Goal: Task Accomplishment & Management: Complete application form

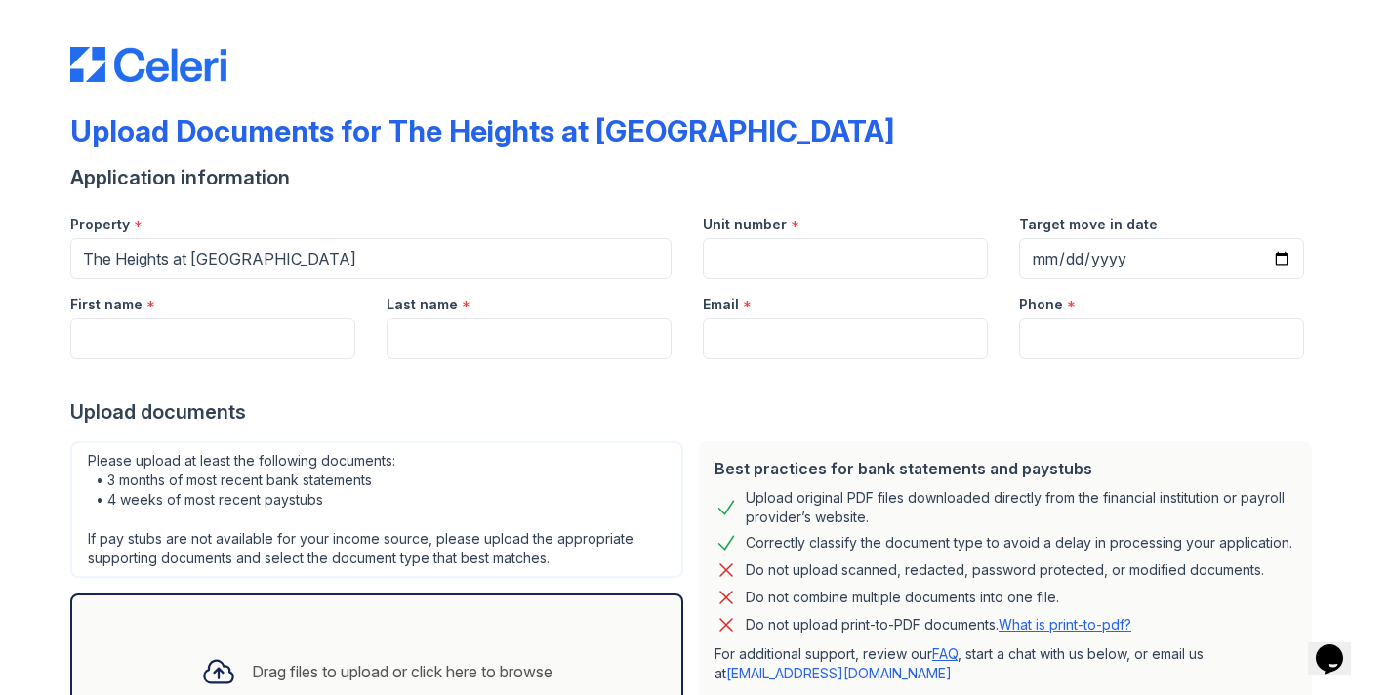
type input "116"
click at [1074, 255] on input "Target move in date" at bounding box center [1161, 258] width 285 height 41
click at [1039, 254] on input "Target move in date" at bounding box center [1161, 258] width 285 height 41
type input "0001-09-29"
type input "[DATE]"
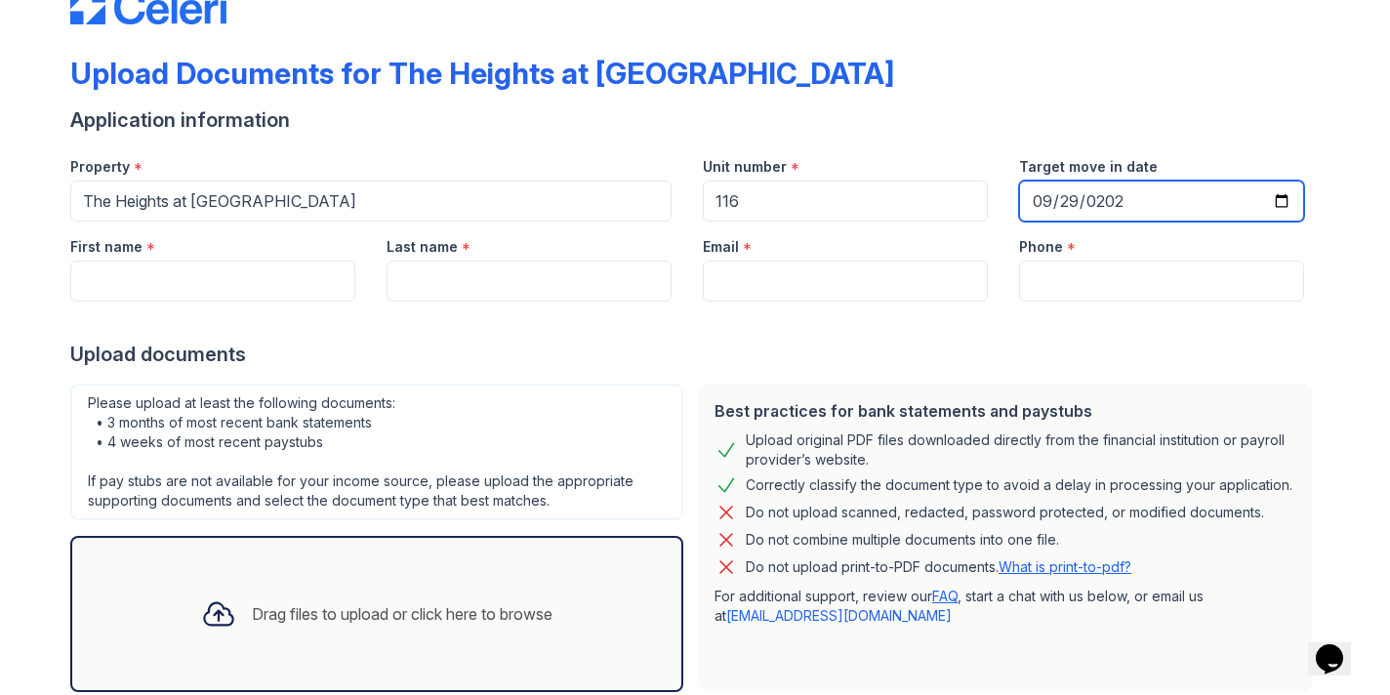
scroll to position [176, 0]
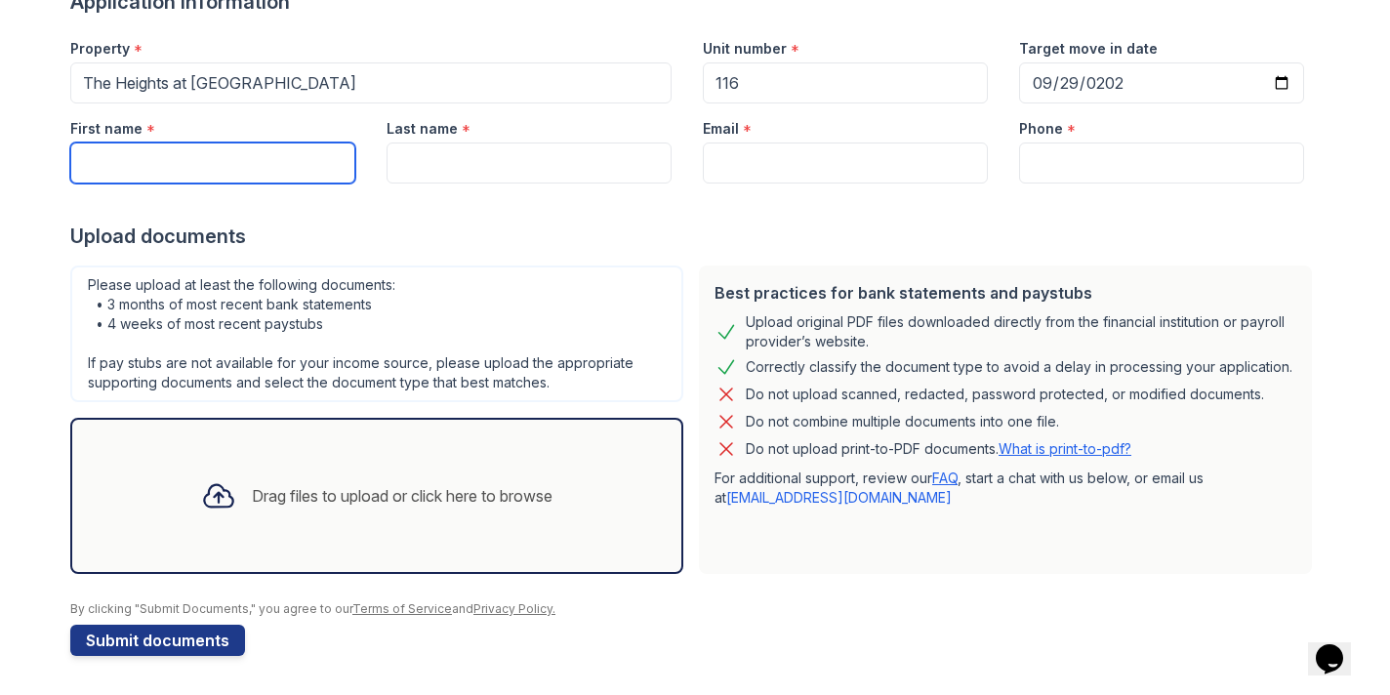
click at [346, 178] on input "First name" at bounding box center [212, 163] width 285 height 41
type input "Genece"
type input "[PERSON_NAME]"
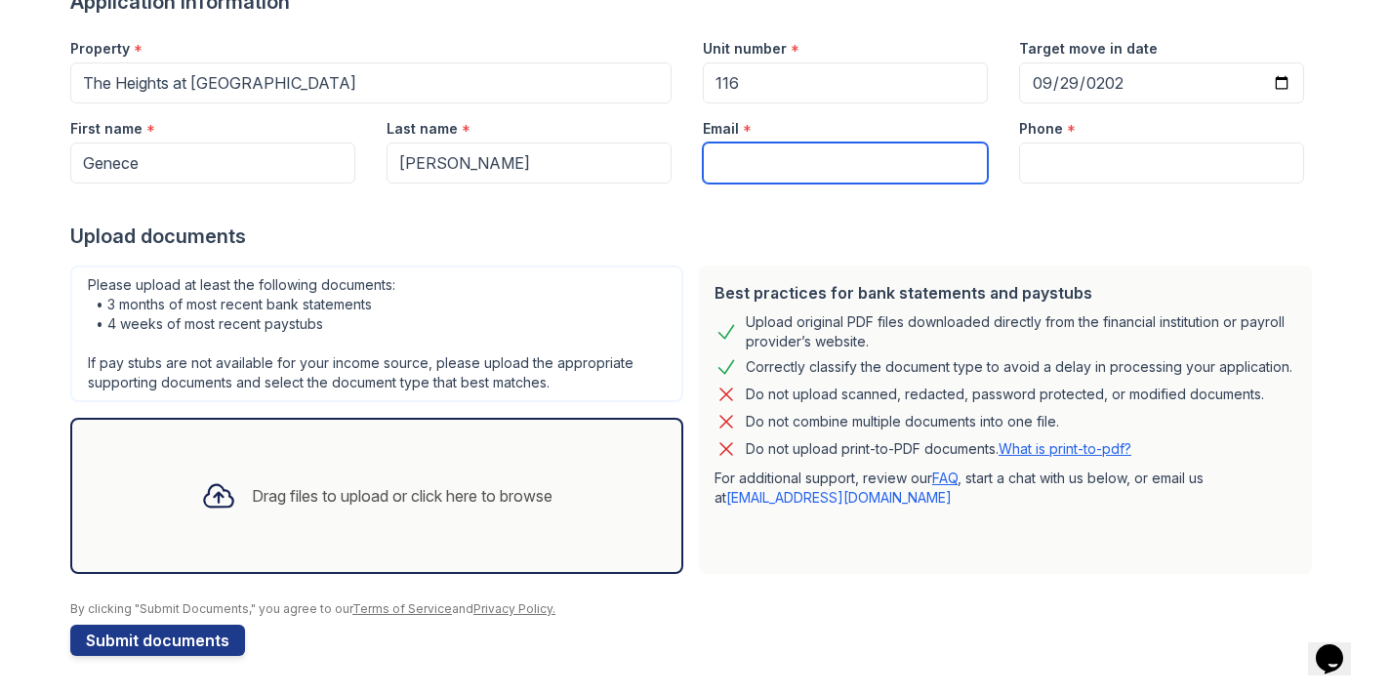
type input "[EMAIL_ADDRESS][DOMAIN_NAME]"
type input "3475121537"
drag, startPoint x: 947, startPoint y: 153, endPoint x: 684, endPoint y: 150, distance: 262.7
click at [684, 150] on div "First name * [PERSON_NAME] Last name * [PERSON_NAME] Email * [EMAIL_ADDRESS][DO…" at bounding box center [687, 144] width 1265 height 80
type input "d"
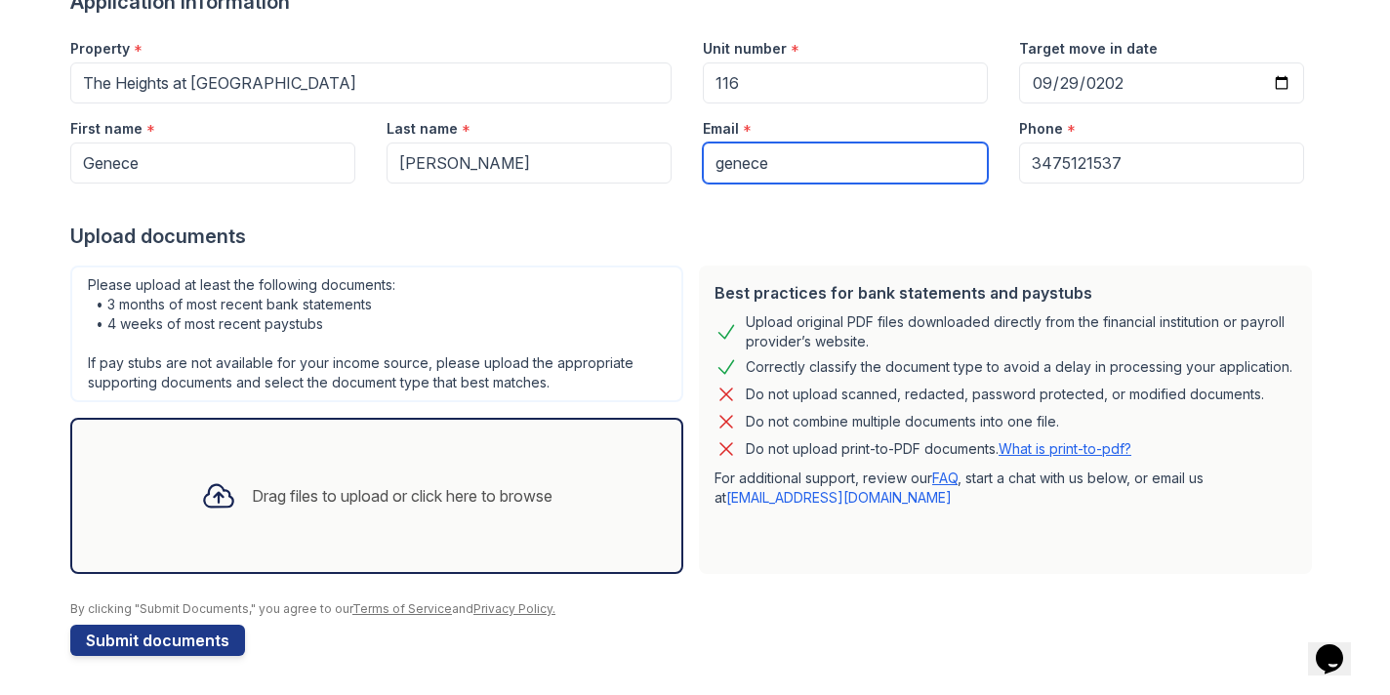
type input "[EMAIL_ADDRESS][PERSON_NAME][DOMAIN_NAME]"
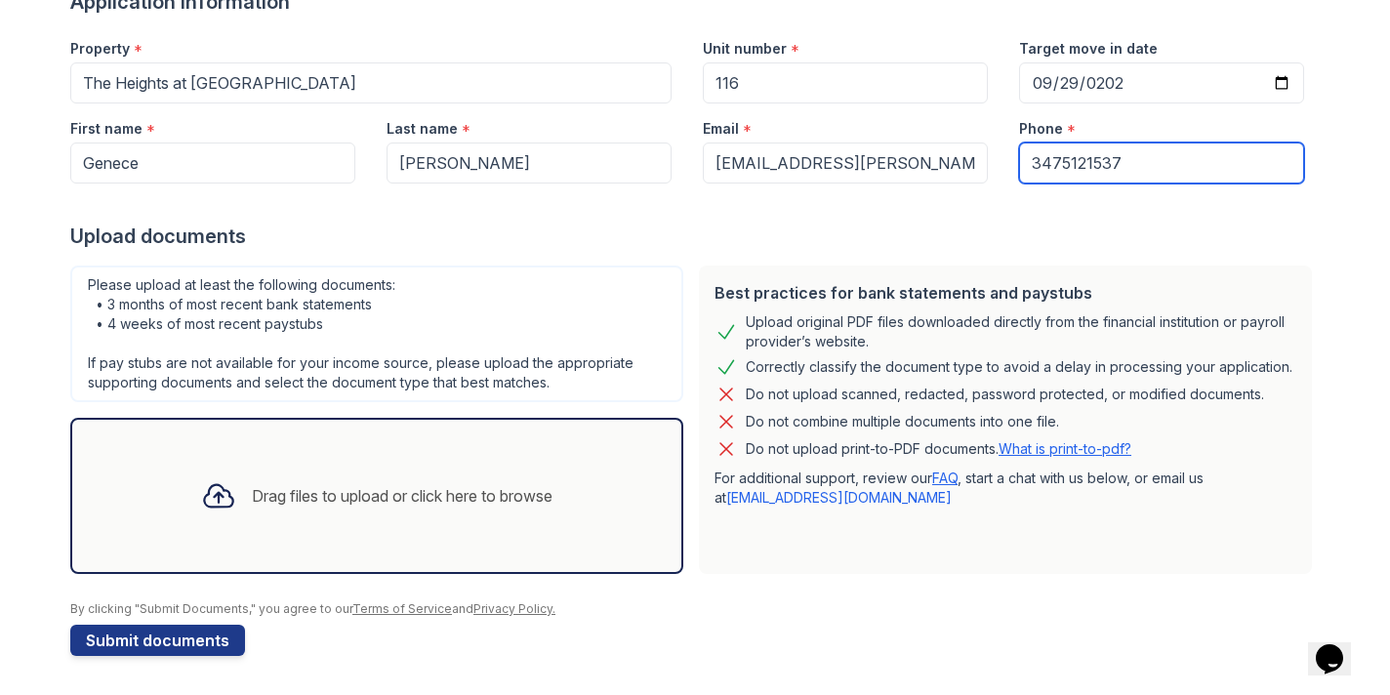
drag, startPoint x: 1176, startPoint y: 172, endPoint x: 927, endPoint y: 170, distance: 249.0
click at [927, 170] on div "First name * [PERSON_NAME] Last name * [PERSON_NAME] Email * [EMAIL_ADDRESS][PE…" at bounding box center [687, 144] width 1265 height 80
type input "7185935419"
click at [358, 521] on div "Drag files to upload or click here to browse" at bounding box center [377, 496] width 383 height 66
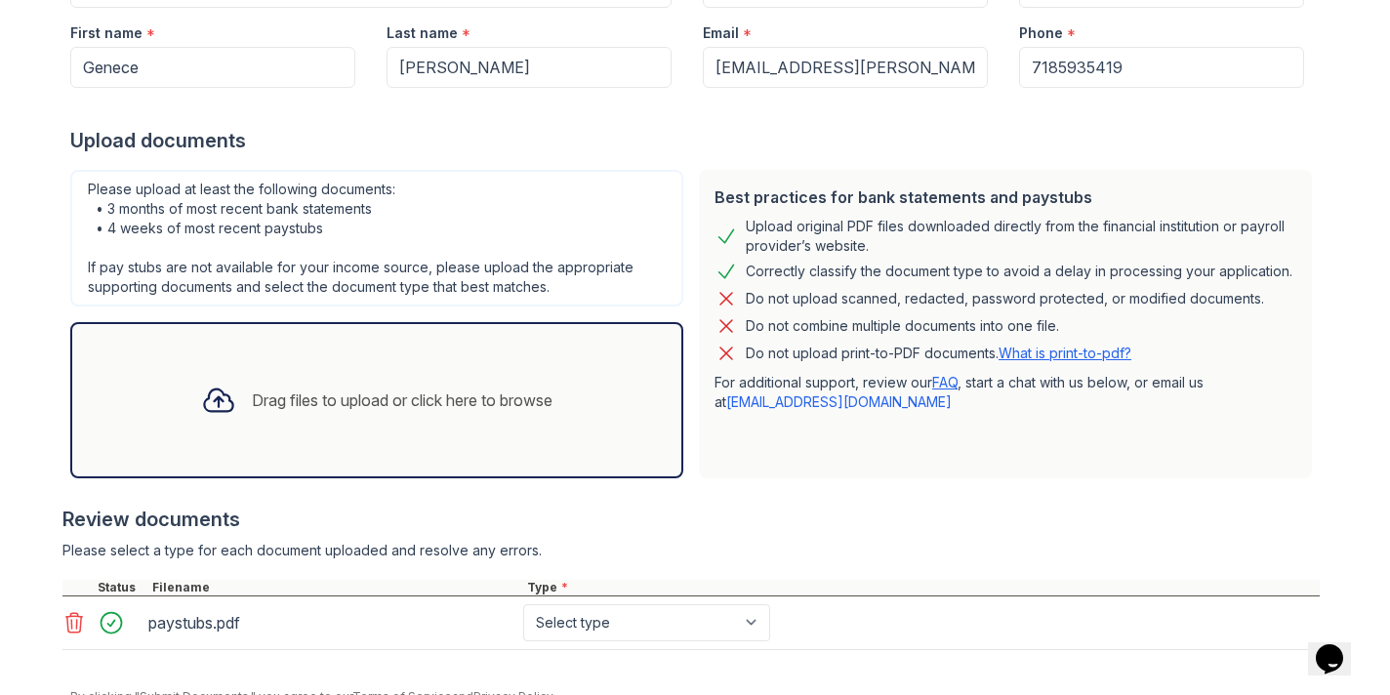
scroll to position [359, 0]
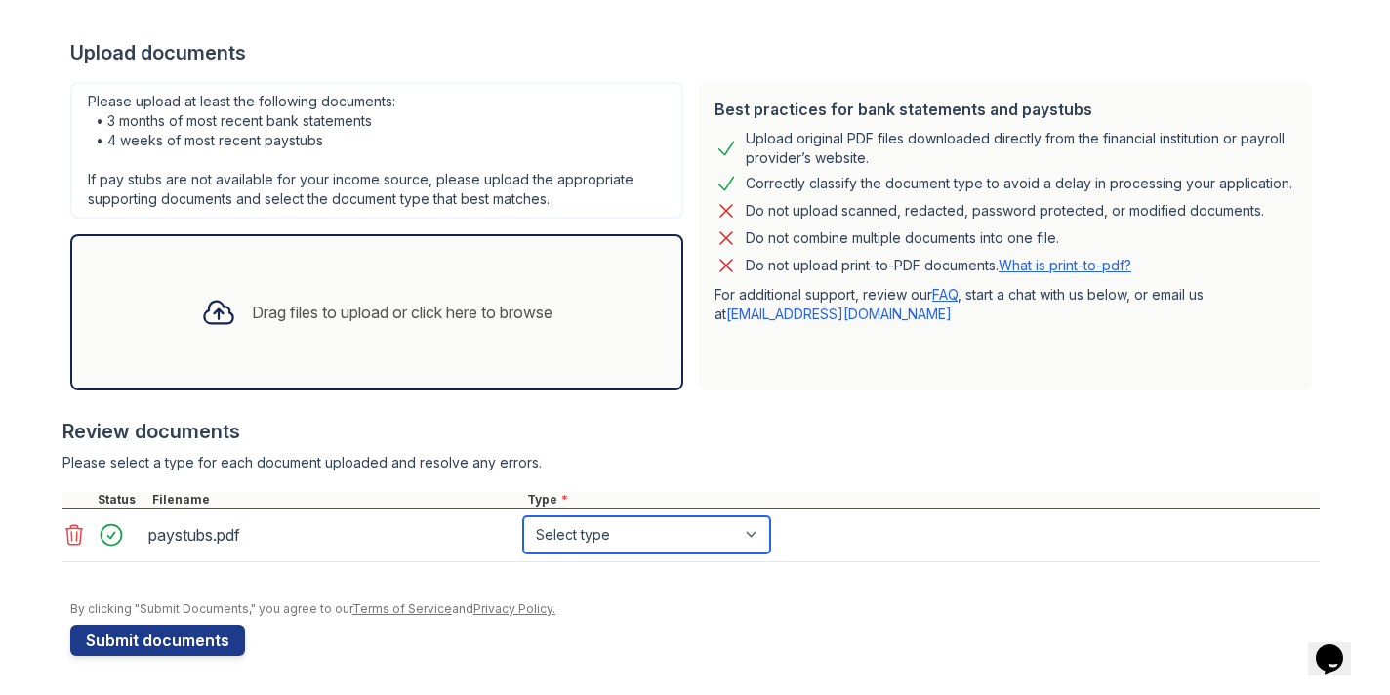
click at [726, 534] on select "Select type Paystub Bank Statement Offer Letter Tax Documents Benefit Award Let…" at bounding box center [646, 535] width 247 height 37
select select "paystub"
click at [523, 517] on select "Select type Paystub Bank Statement Offer Letter Tax Documents Benefit Award Let…" at bounding box center [646, 535] width 247 height 37
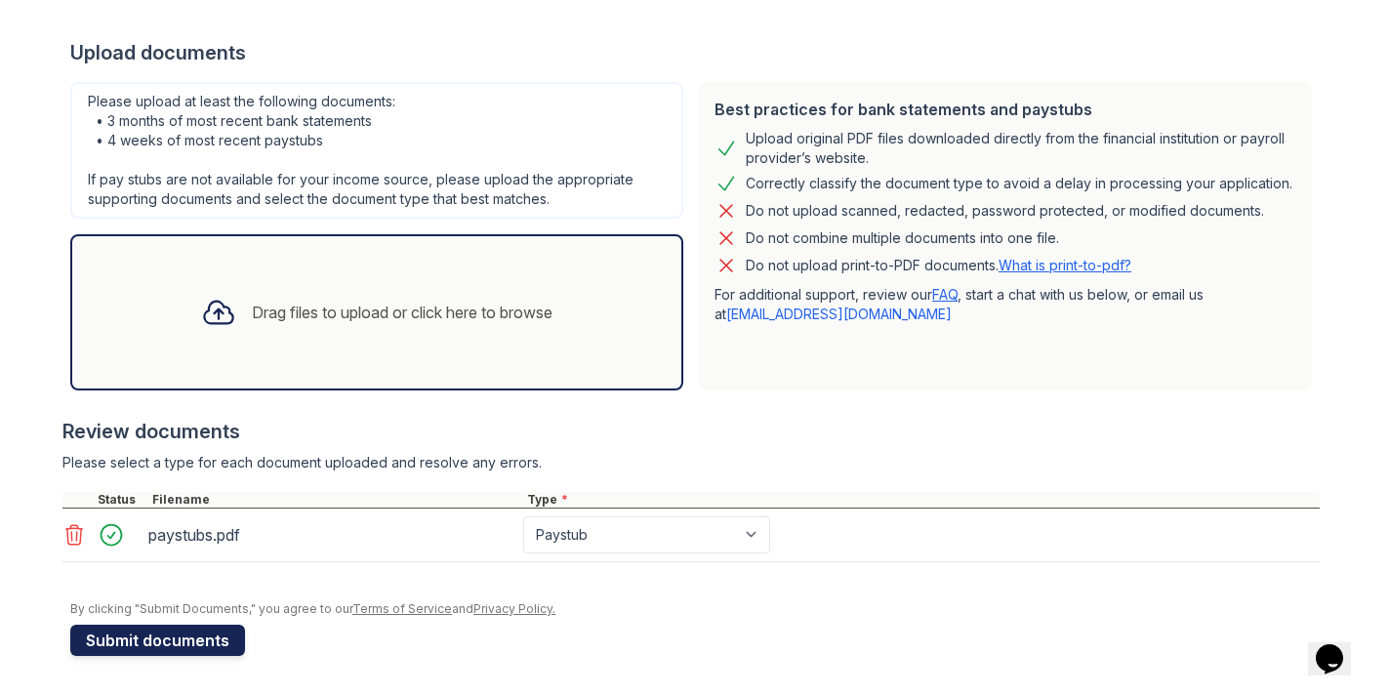
click at [205, 635] on button "Submit documents" at bounding box center [157, 640] width 175 height 31
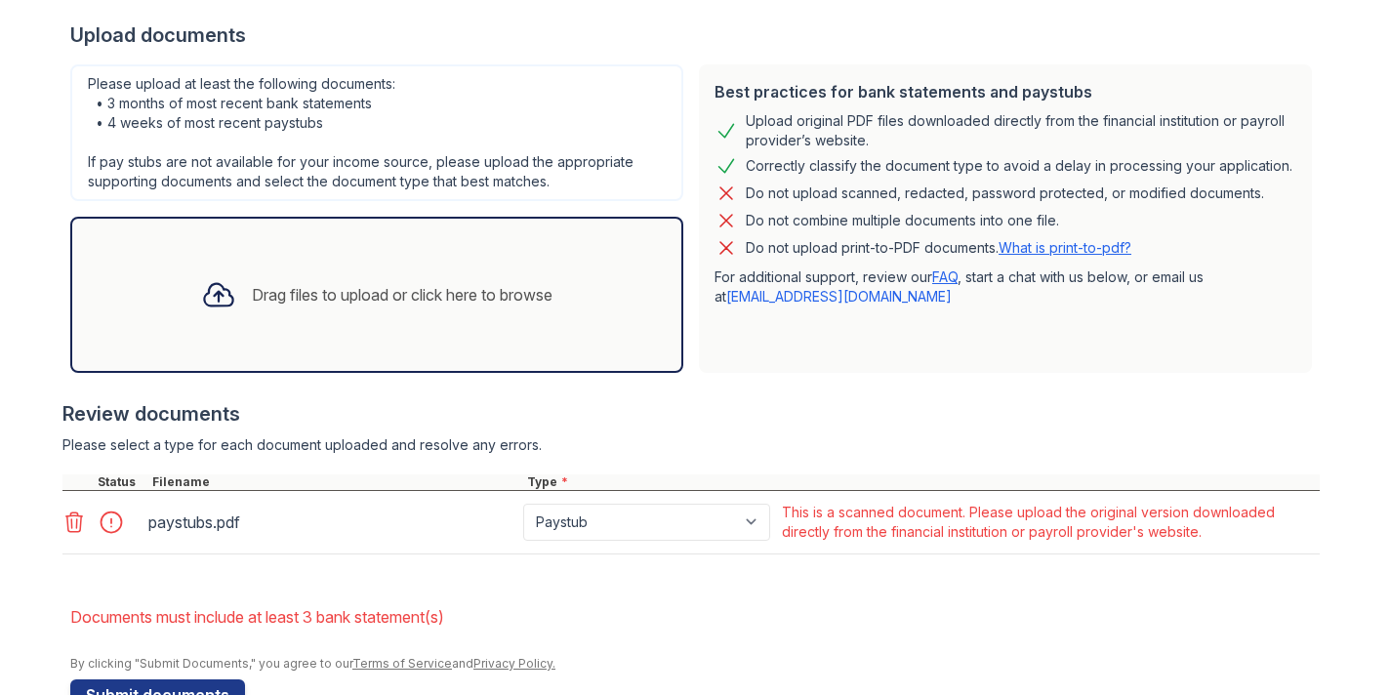
scroll to position [434, 0]
